Goal: Transaction & Acquisition: Purchase product/service

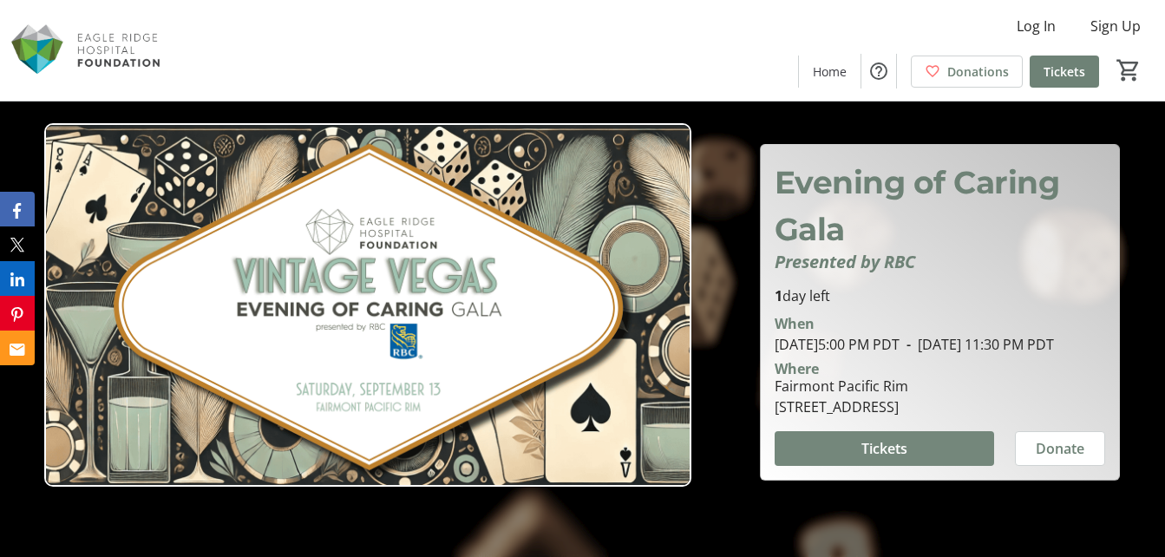
click at [932, 457] on span at bounding box center [885, 449] width 220 height 42
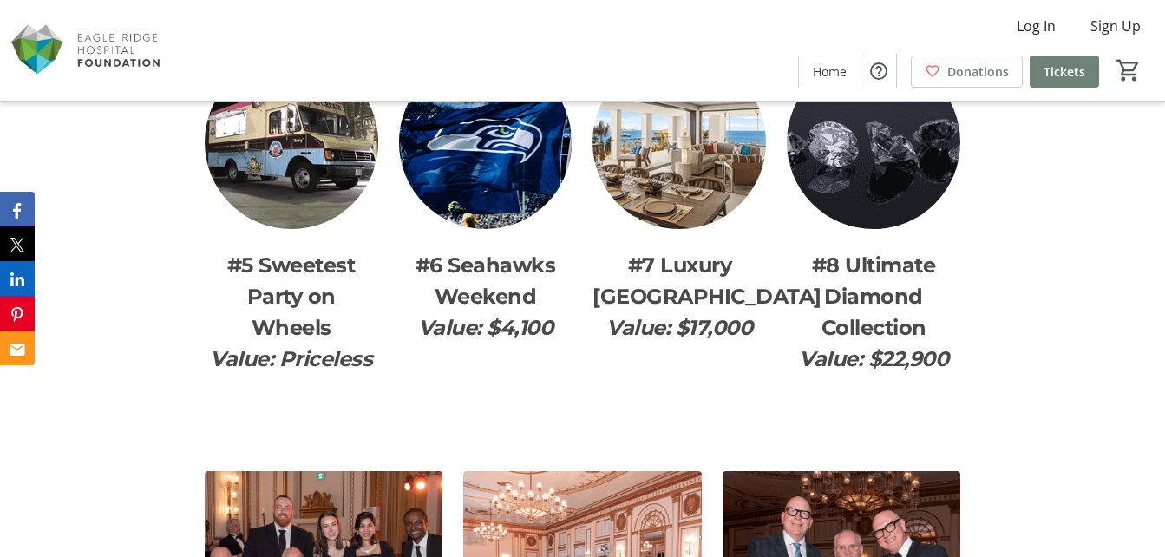
scroll to position [2429, 0]
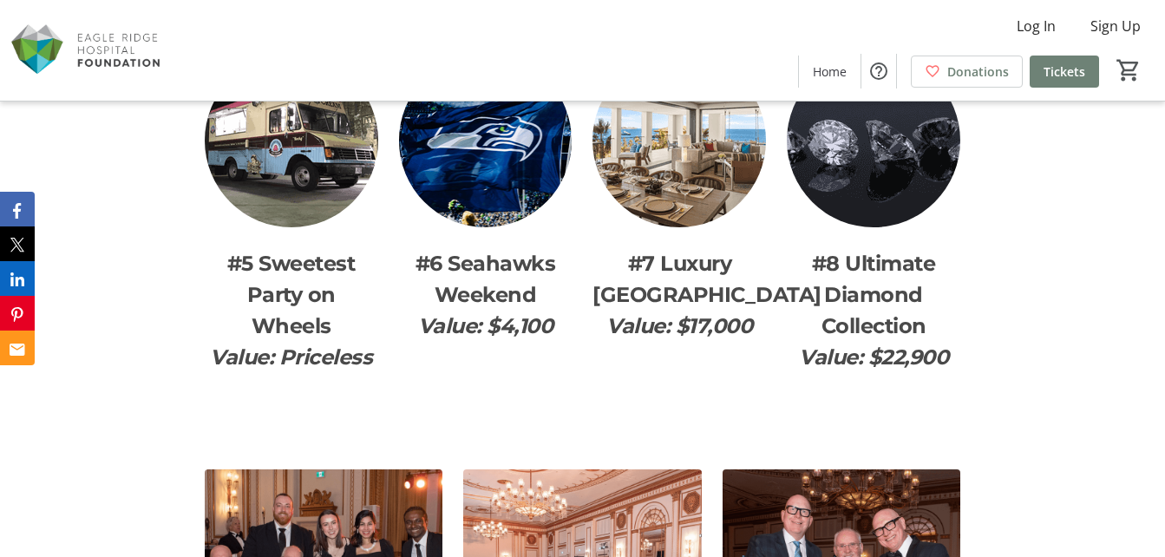
click at [680, 178] on img at bounding box center [680, 141] width 174 height 174
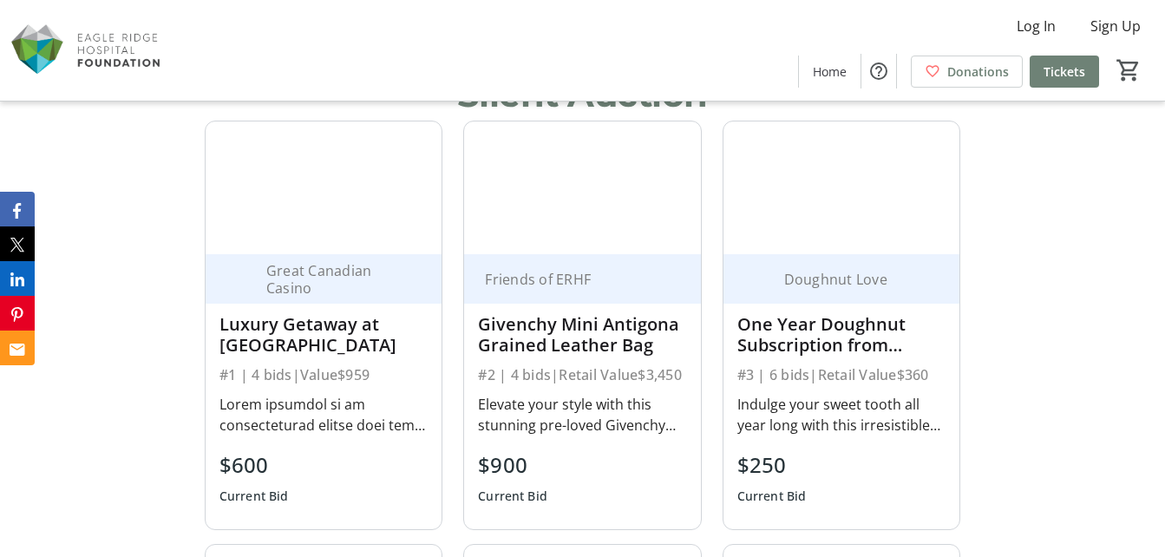
scroll to position [954, 0]
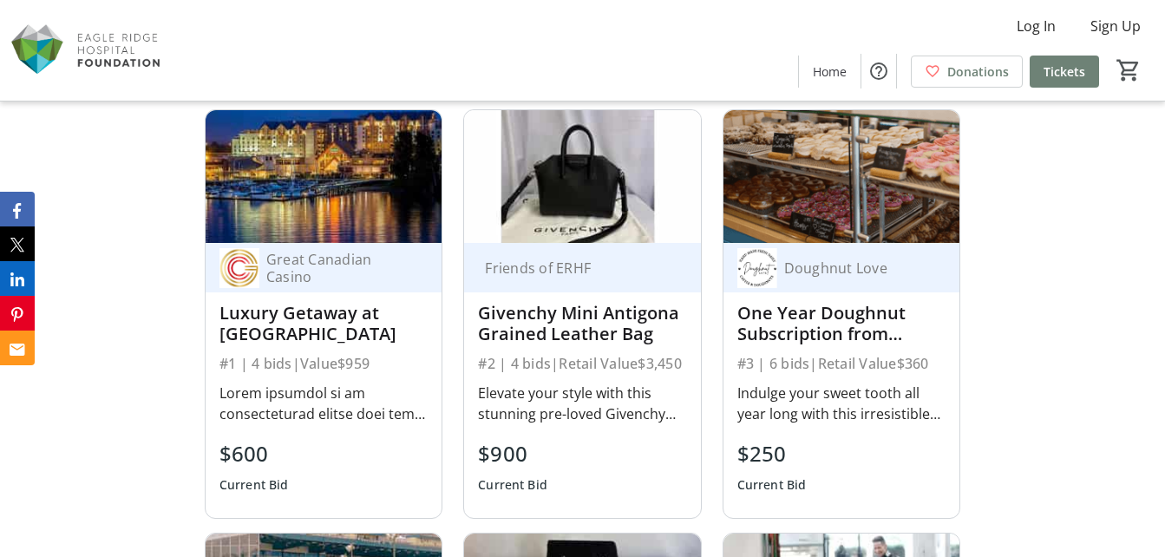
click at [546, 211] on img at bounding box center [582, 176] width 236 height 133
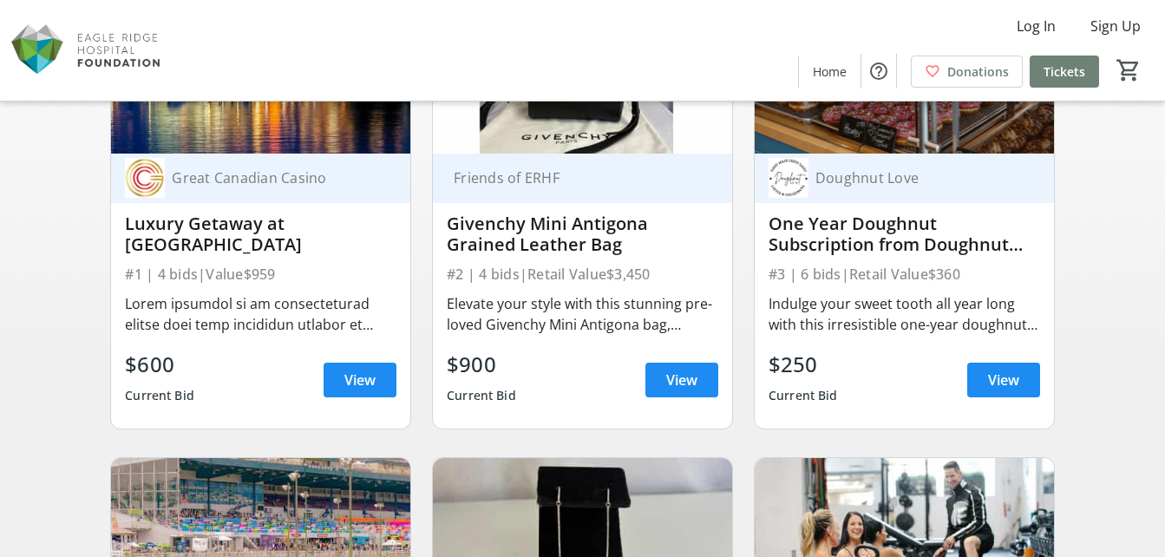
scroll to position [260, 0]
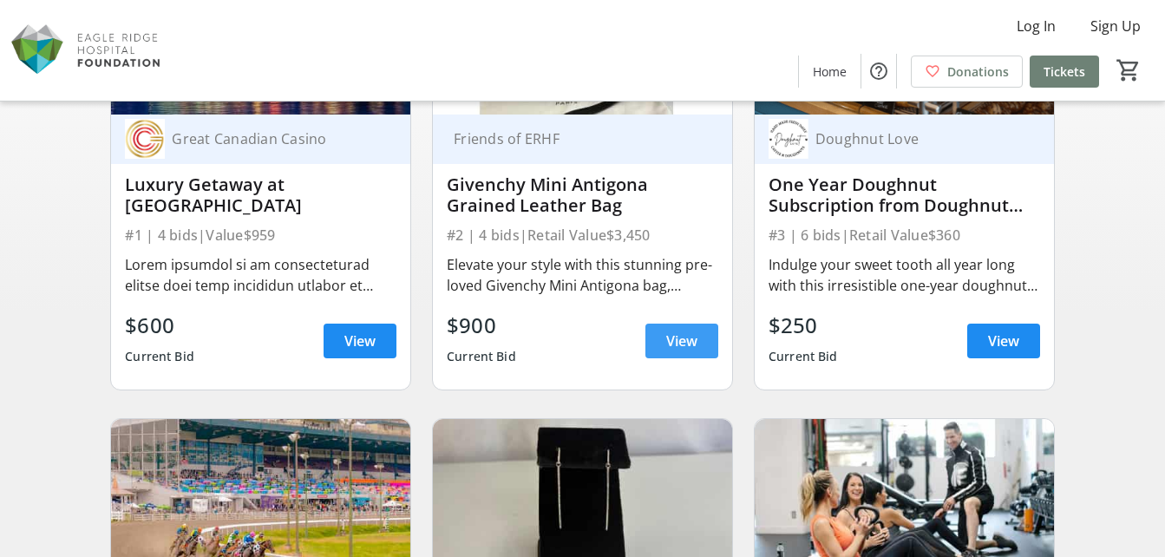
click at [659, 334] on span at bounding box center [682, 341] width 73 height 42
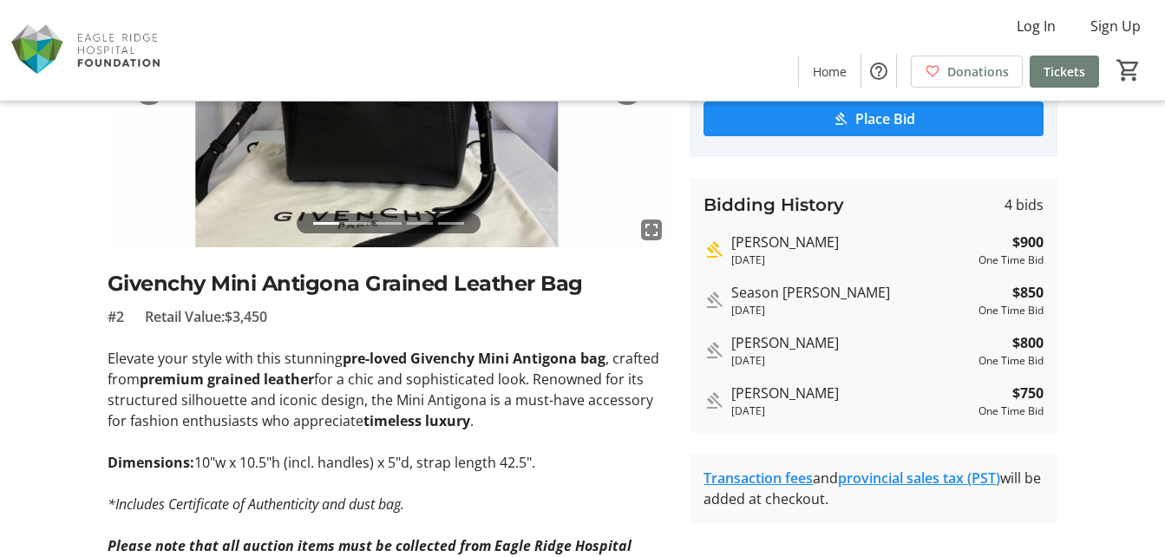
scroll to position [260, 0]
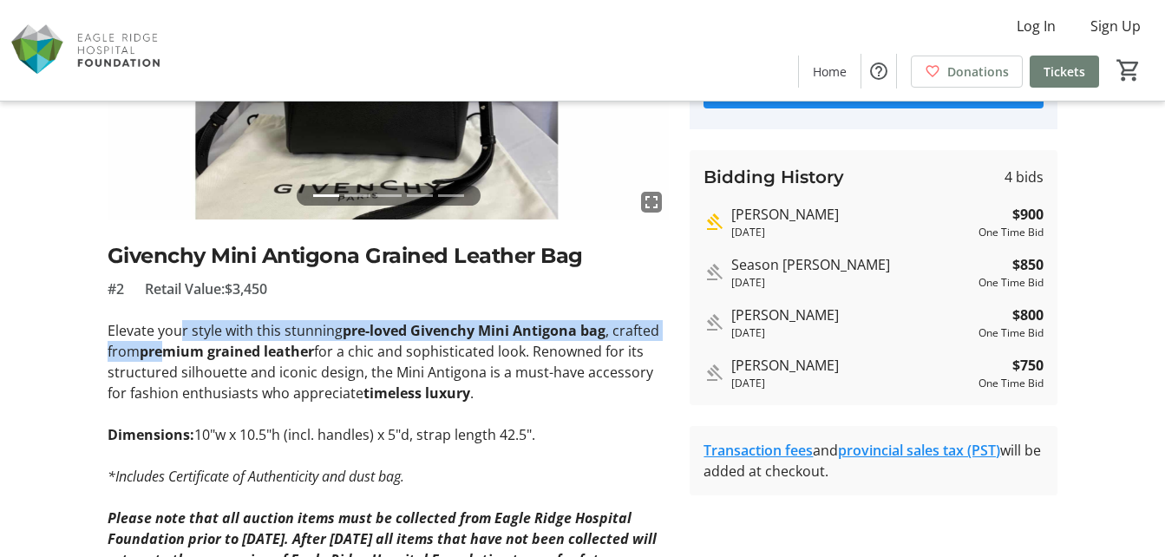
drag, startPoint x: 178, startPoint y: 326, endPoint x: 170, endPoint y: 345, distance: 20.6
click at [170, 345] on p "Elevate your style with this stunning pre-loved Givenchy Mini Antigona bag , cr…" at bounding box center [389, 361] width 562 height 83
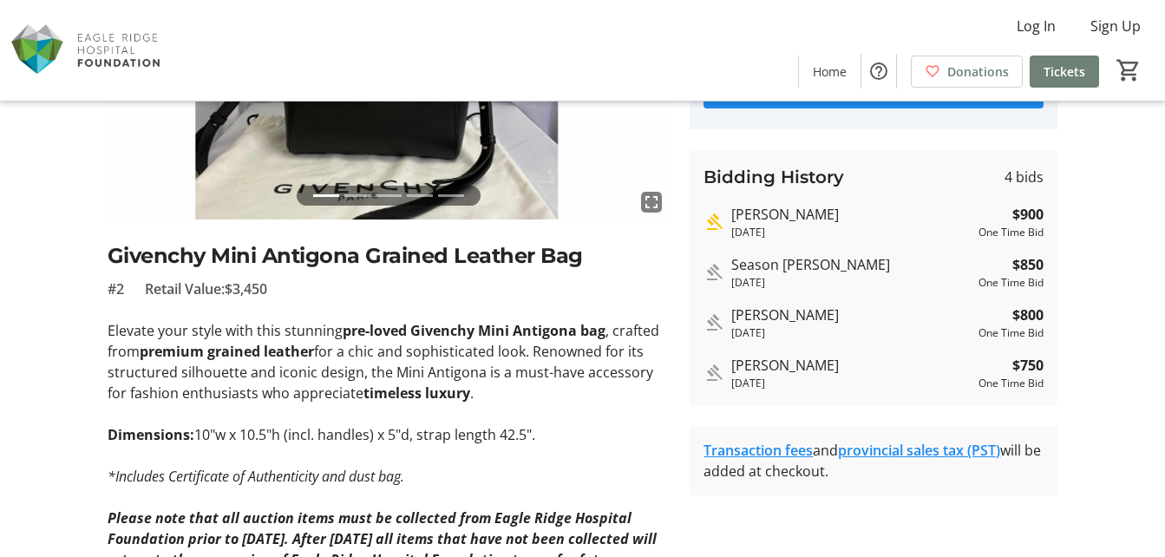
click at [568, 408] on p at bounding box center [389, 413] width 562 height 21
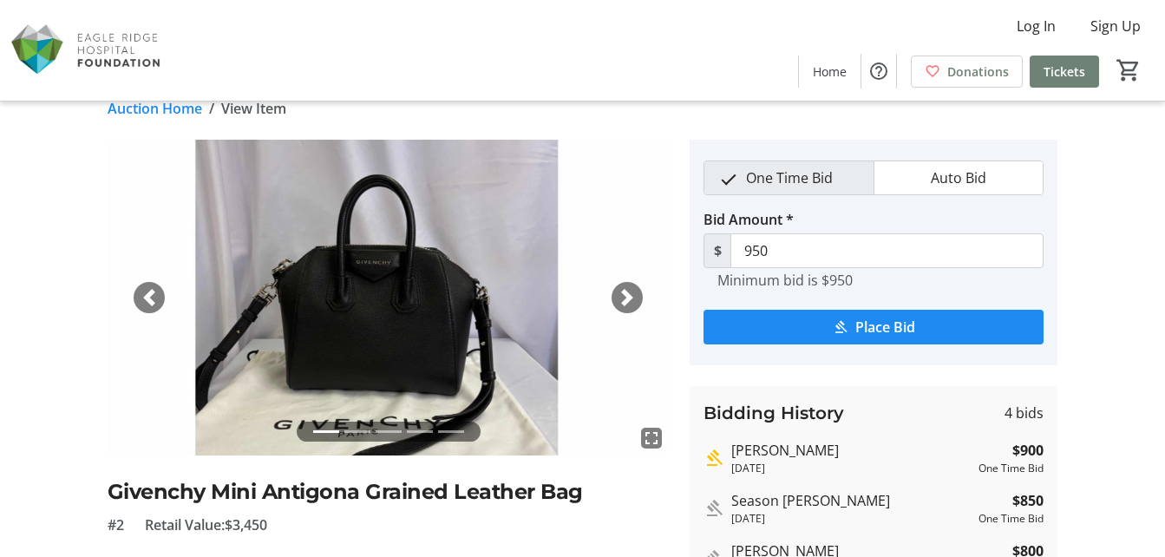
scroll to position [13, 0]
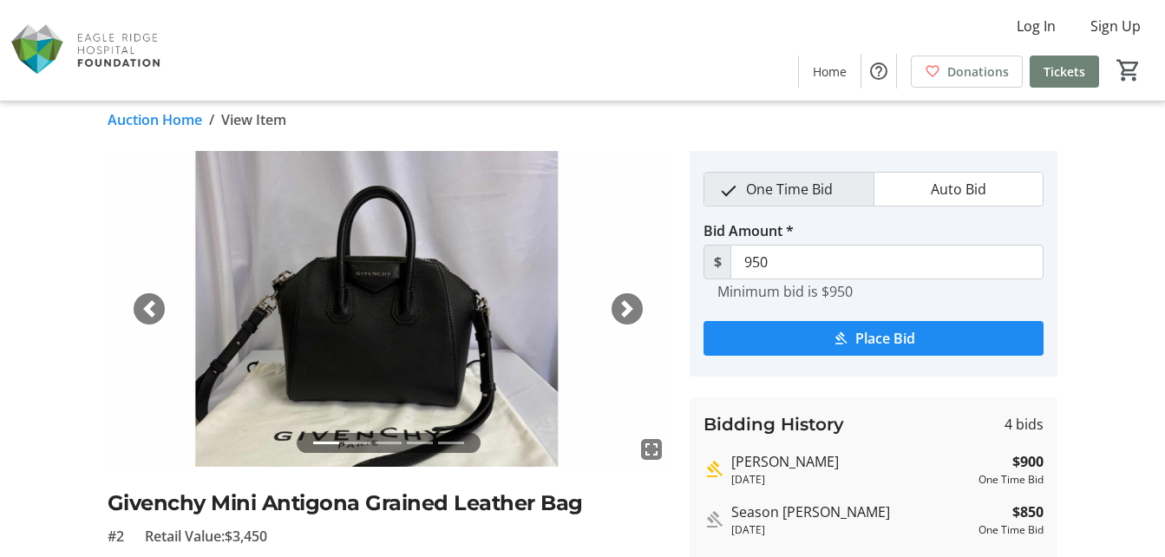
click at [630, 313] on span "button" at bounding box center [627, 308] width 17 height 17
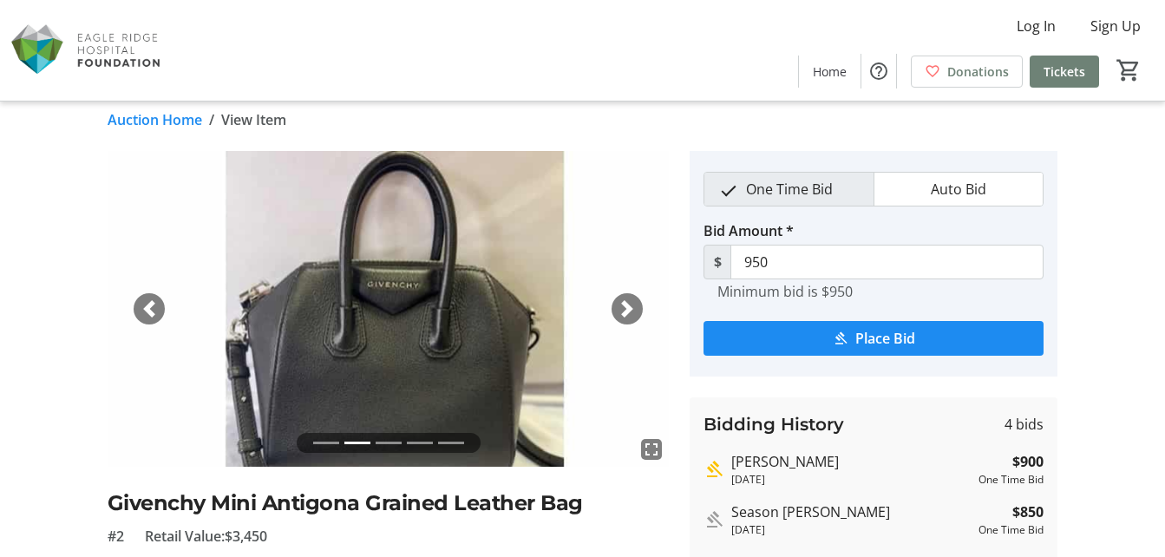
click at [630, 313] on span "button" at bounding box center [627, 308] width 17 height 17
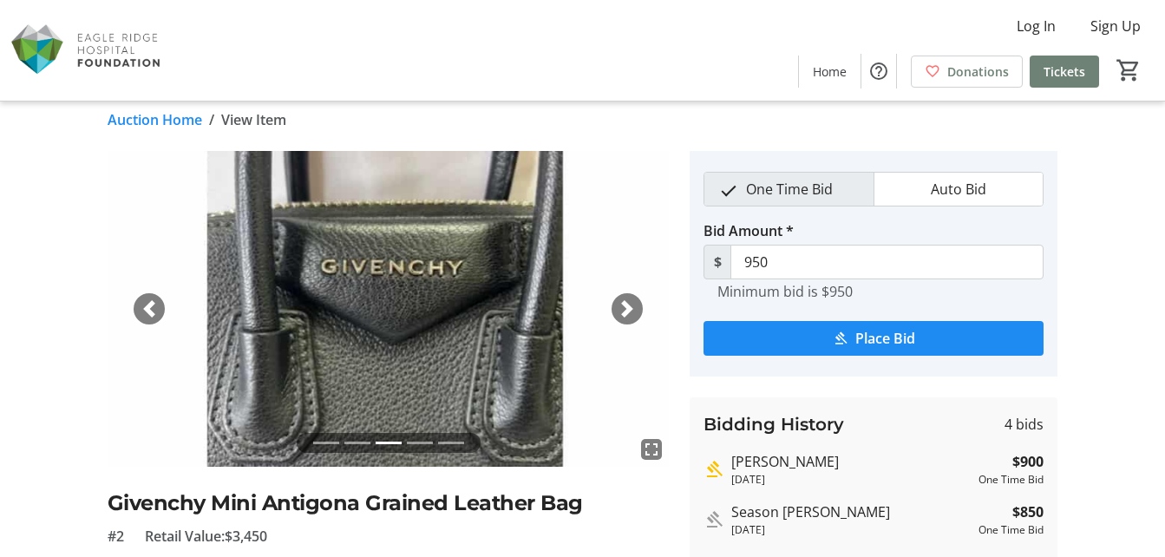
click at [630, 313] on span "button" at bounding box center [627, 308] width 17 height 17
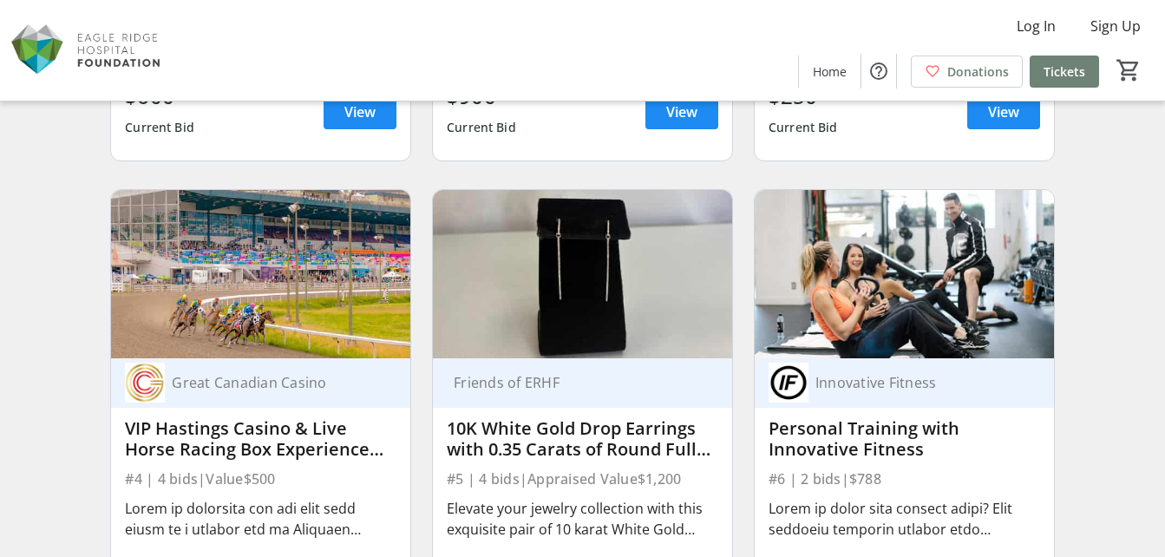
scroll to position [521, 0]
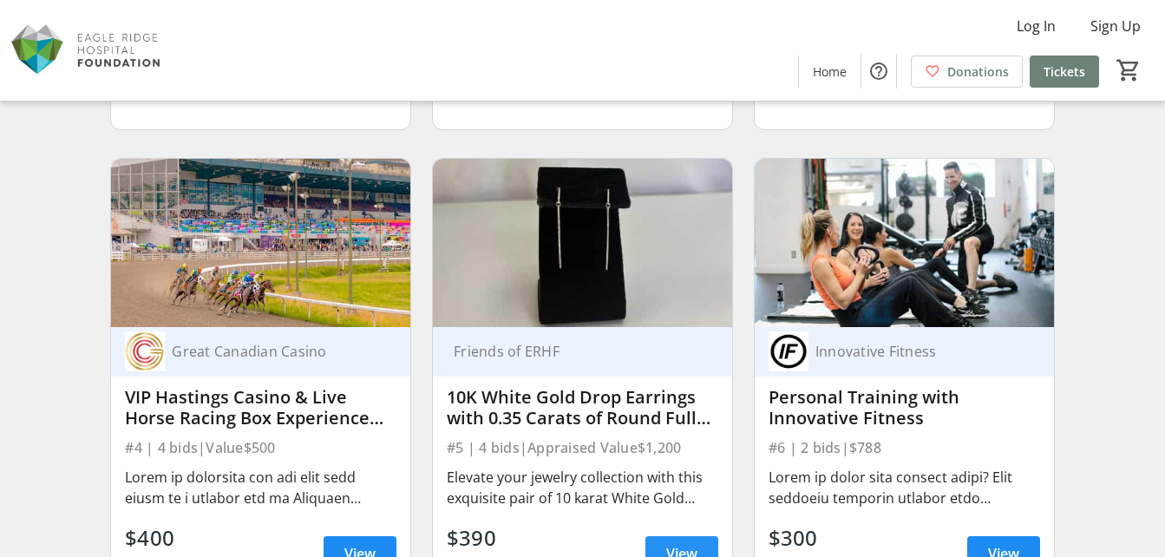
click at [705, 553] on span at bounding box center [682, 554] width 73 height 42
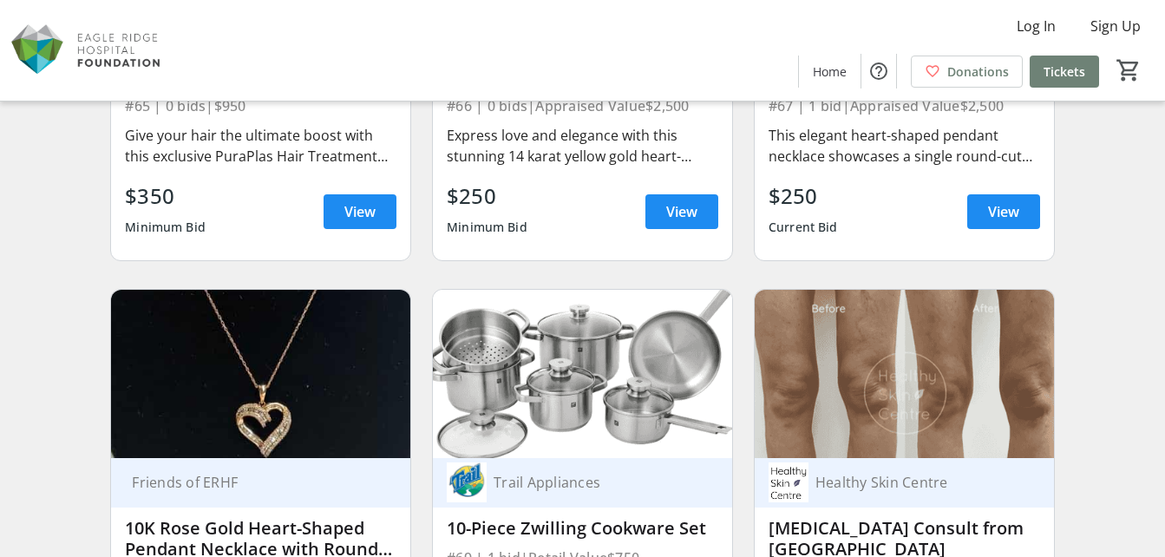
scroll to position [10325, 0]
